Goal: Navigation & Orientation: Find specific page/section

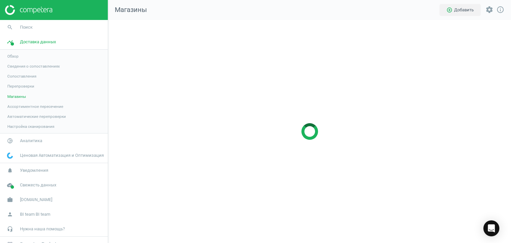
scroll to position [233, 413]
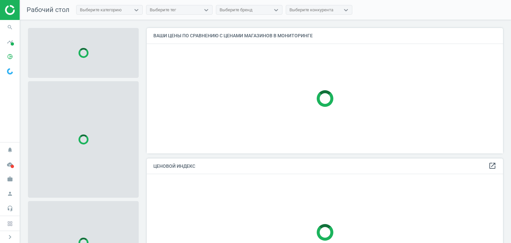
scroll to position [135, 361]
click at [12, 42] on span at bounding box center [12, 43] width 3 height 3
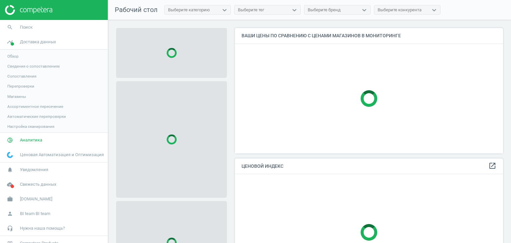
scroll to position [3, 3]
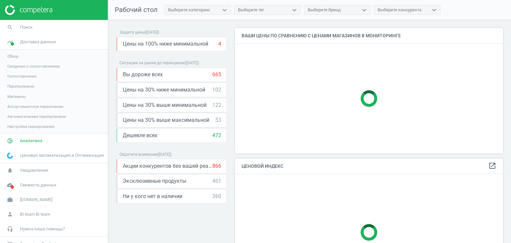
click at [22, 96] on span "Магазины" at bounding box center [16, 96] width 19 height 5
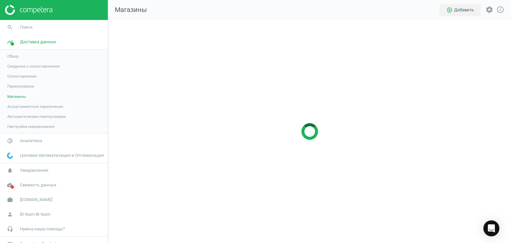
scroll to position [233, 413]
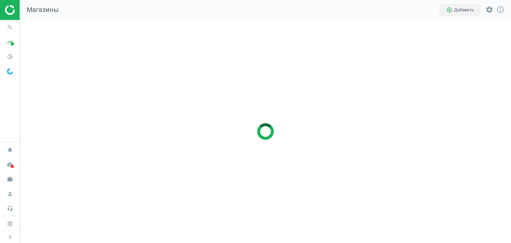
scroll to position [233, 501]
